Goal: Transaction & Acquisition: Purchase product/service

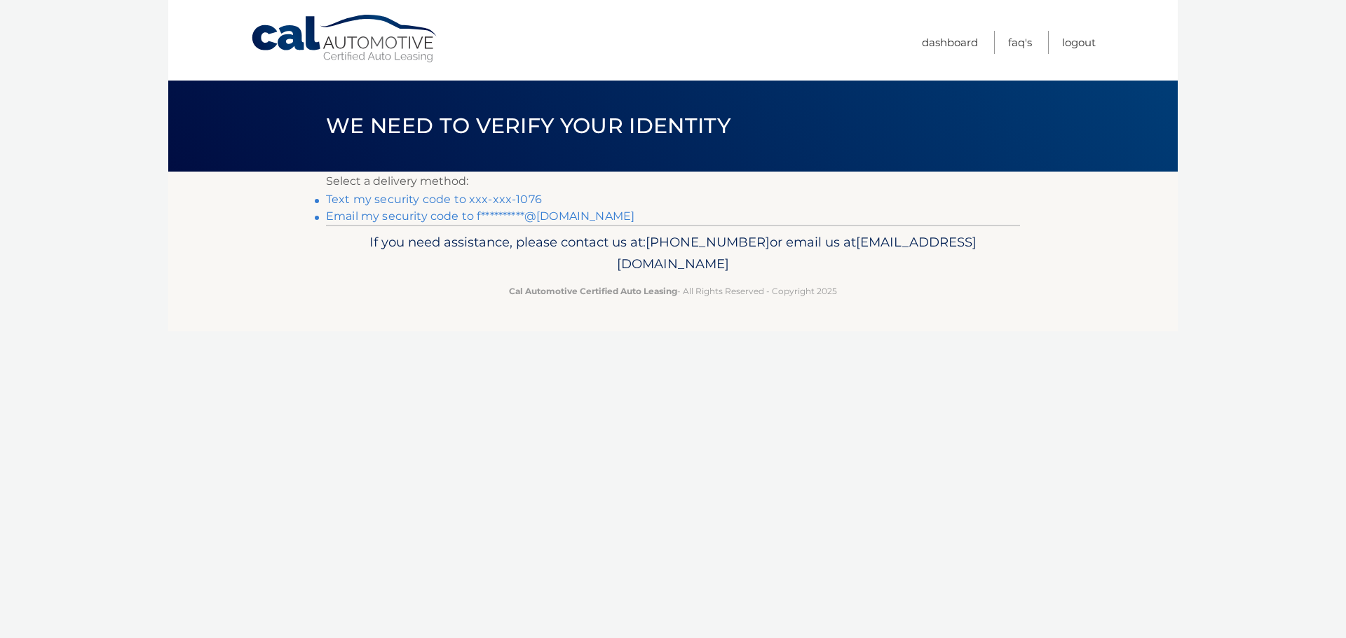
click at [507, 199] on link "Text my security code to xxx-xxx-1076" at bounding box center [434, 199] width 216 height 13
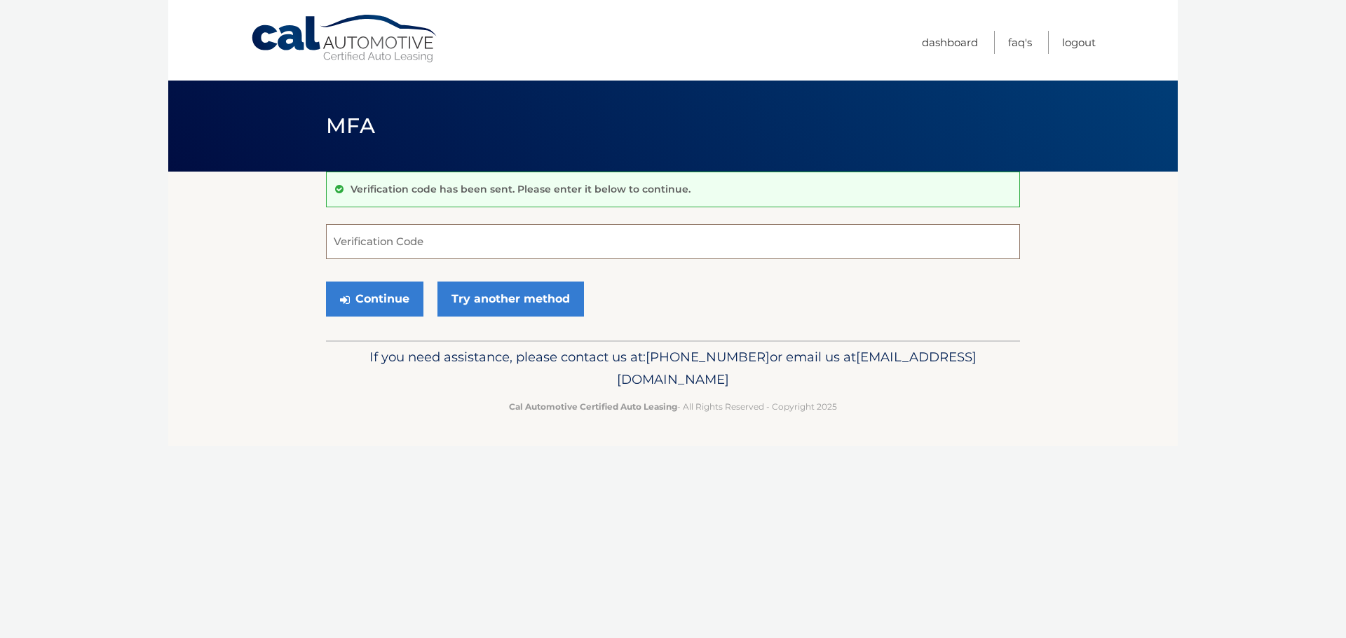
click at [453, 242] on input "Verification Code" at bounding box center [673, 241] width 694 height 35
type input "325141"
click at [382, 306] on button "Continue" at bounding box center [374, 299] width 97 height 35
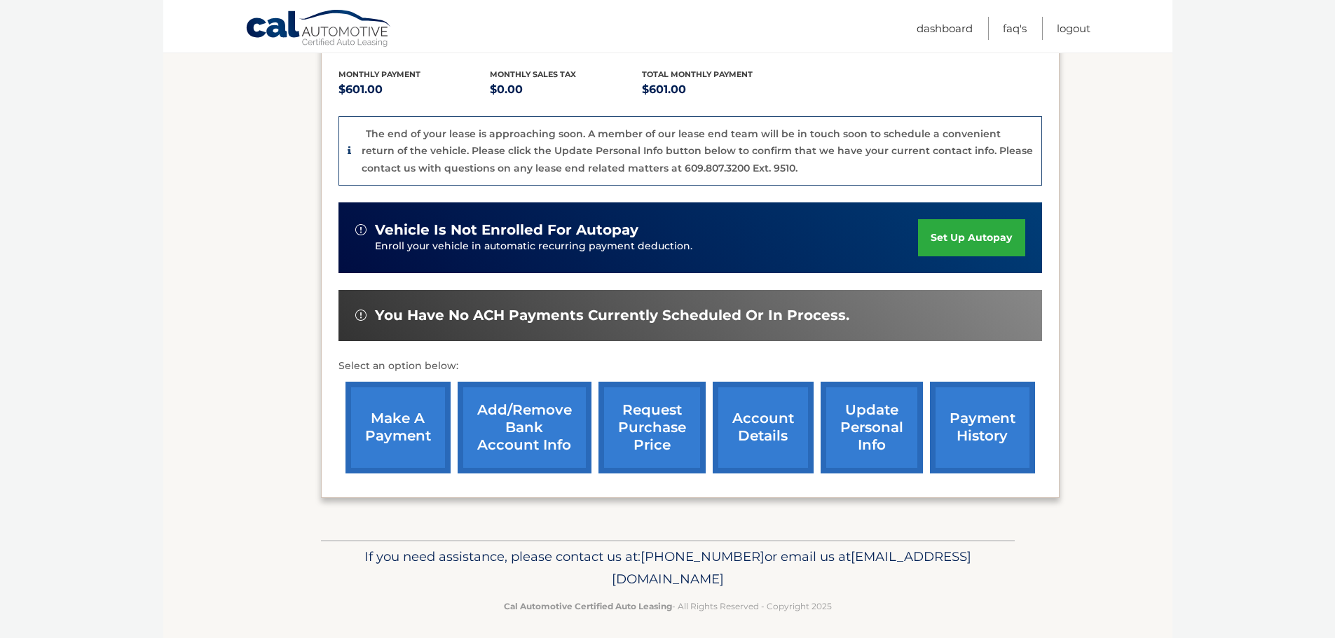
scroll to position [298, 0]
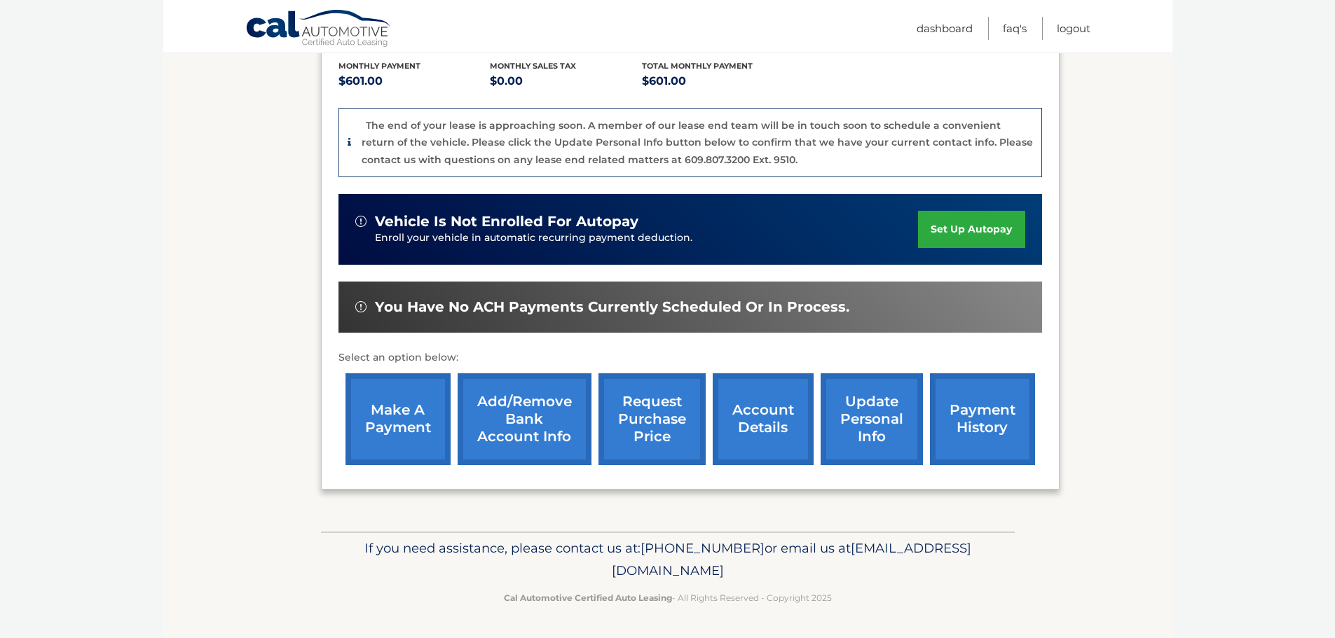
click at [385, 438] on link "make a payment" at bounding box center [398, 420] width 105 height 92
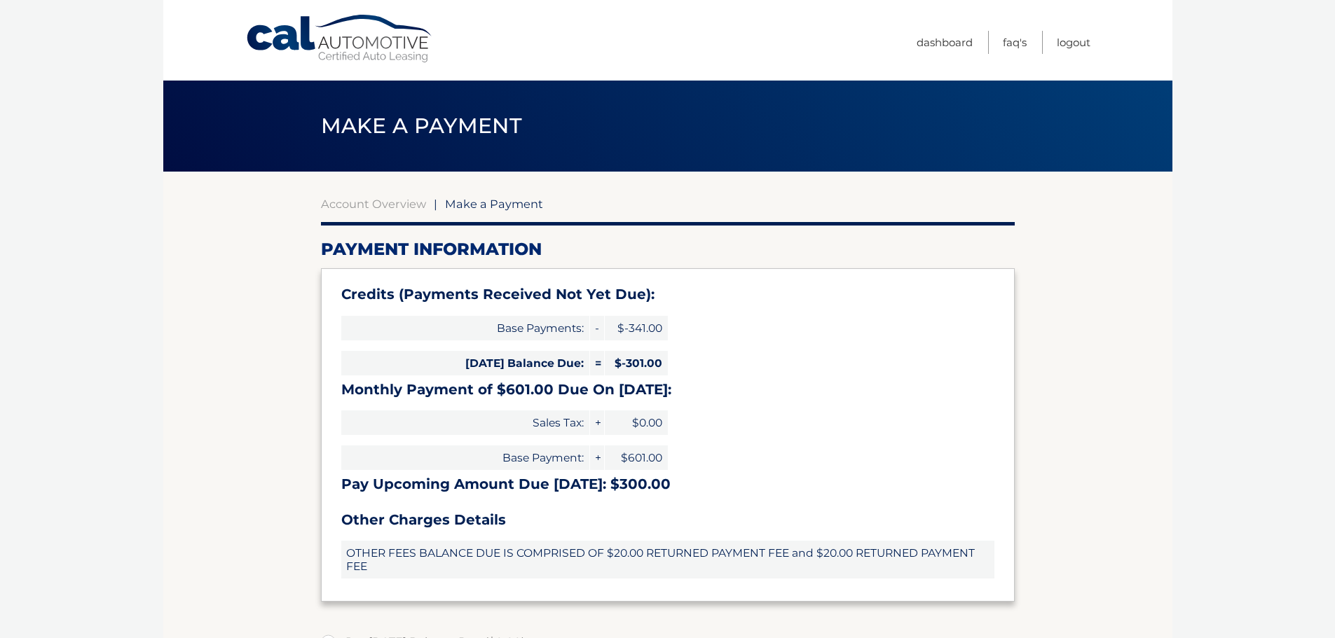
type input "300.00"
select select "MGIyNmE0OTUtOGZkYi00NTQyLWEyYzAtYzJjZjczYjY3MTk2"
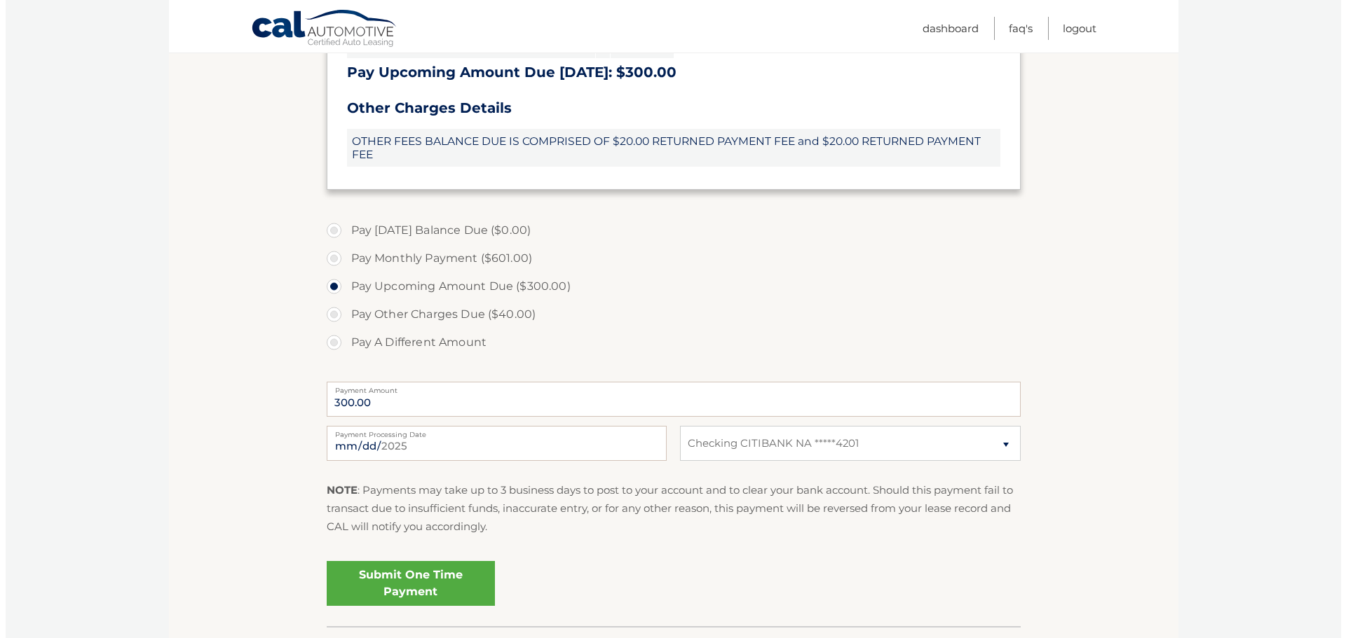
scroll to position [507, 0]
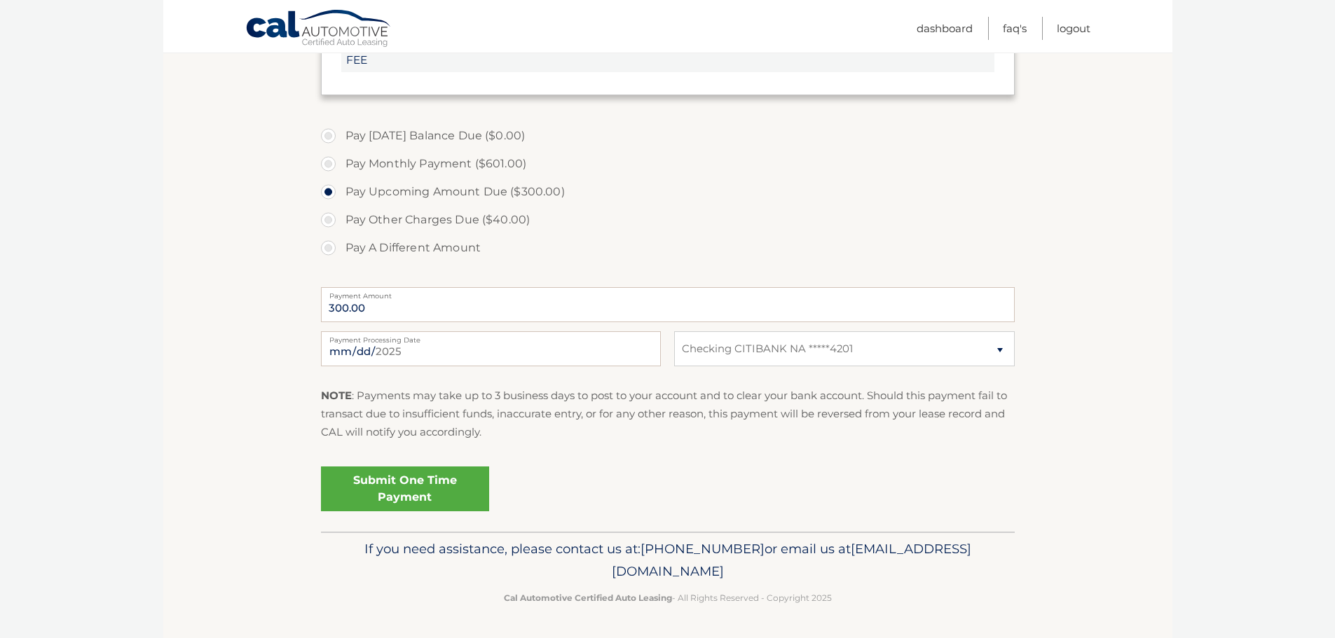
click at [421, 502] on link "Submit One Time Payment" at bounding box center [405, 489] width 168 height 45
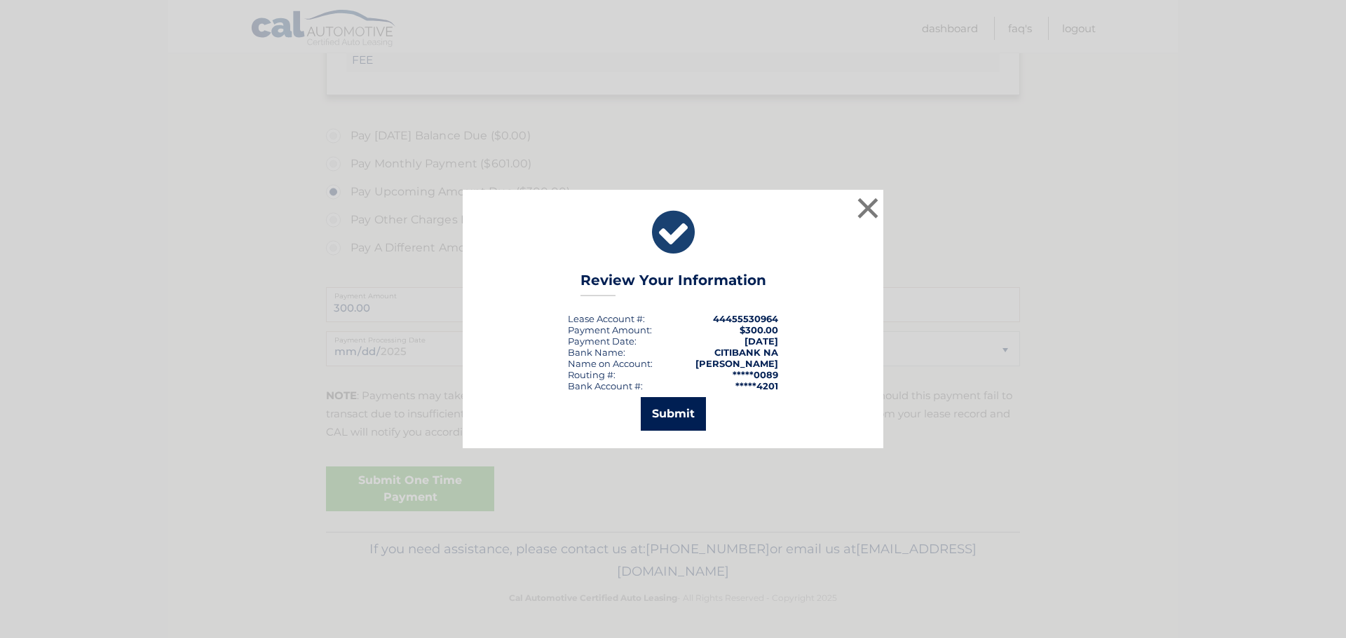
click at [683, 413] on button "Submit" at bounding box center [673, 414] width 65 height 34
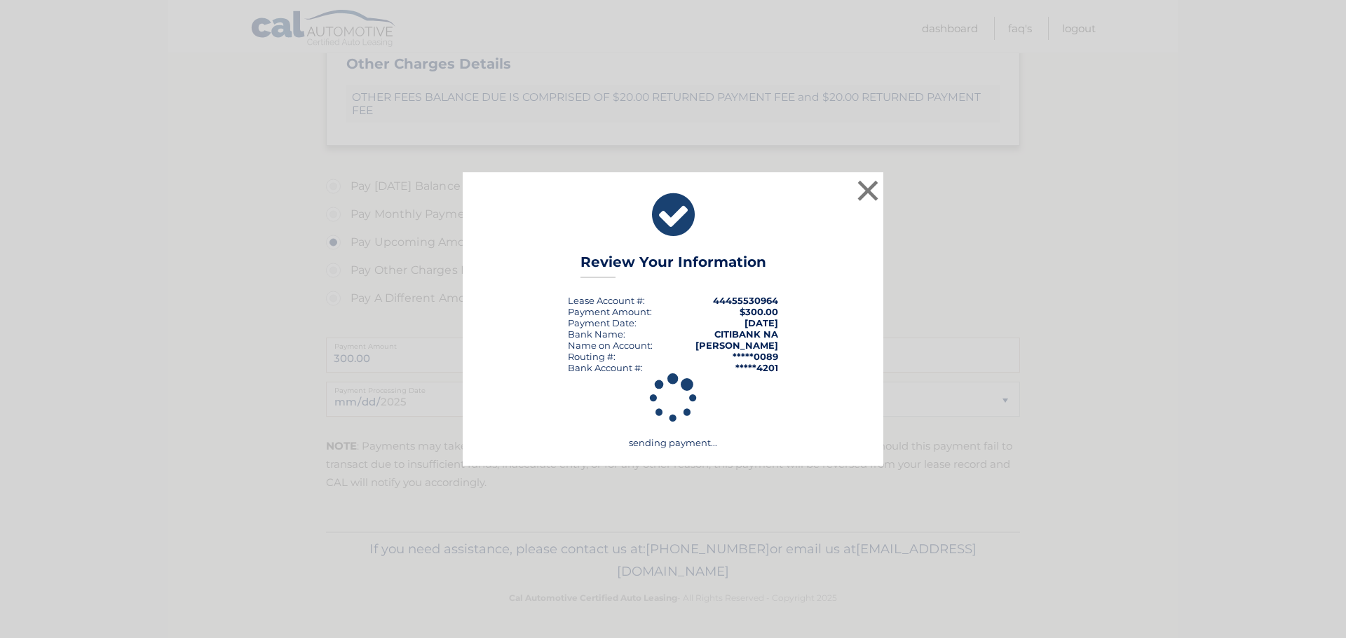
scroll to position [456, 0]
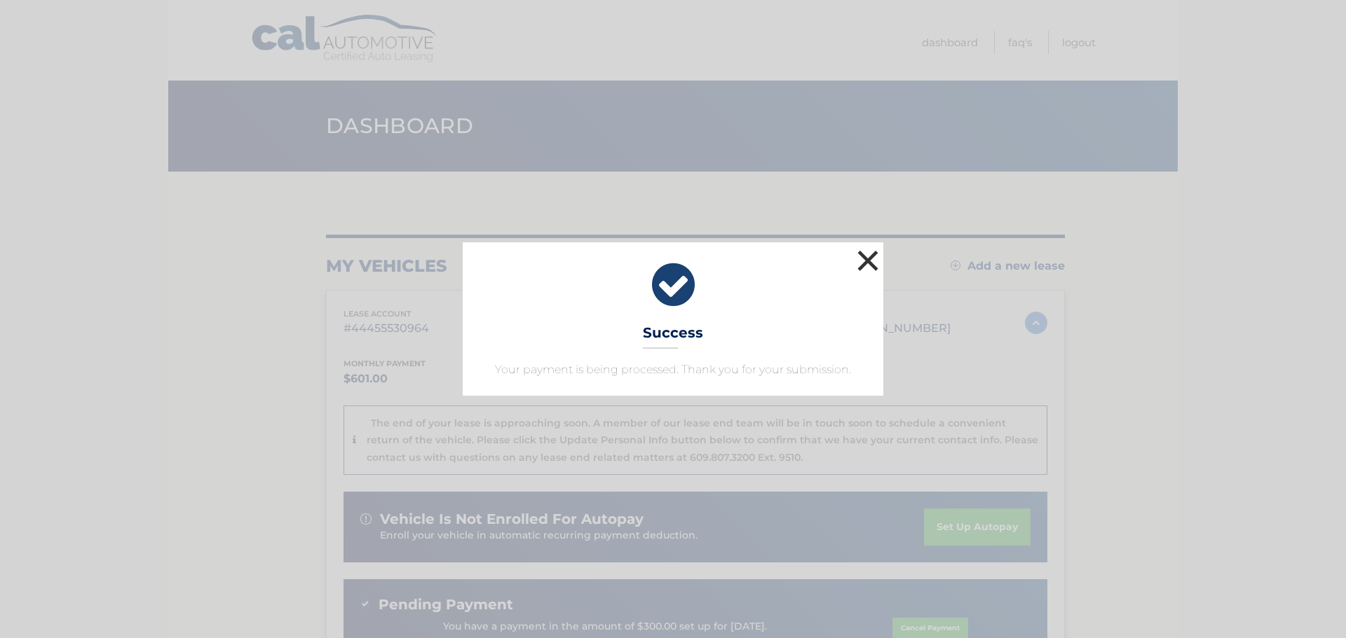
click at [873, 260] on button "×" at bounding box center [868, 261] width 28 height 28
